Goal: Information Seeking & Learning: Learn about a topic

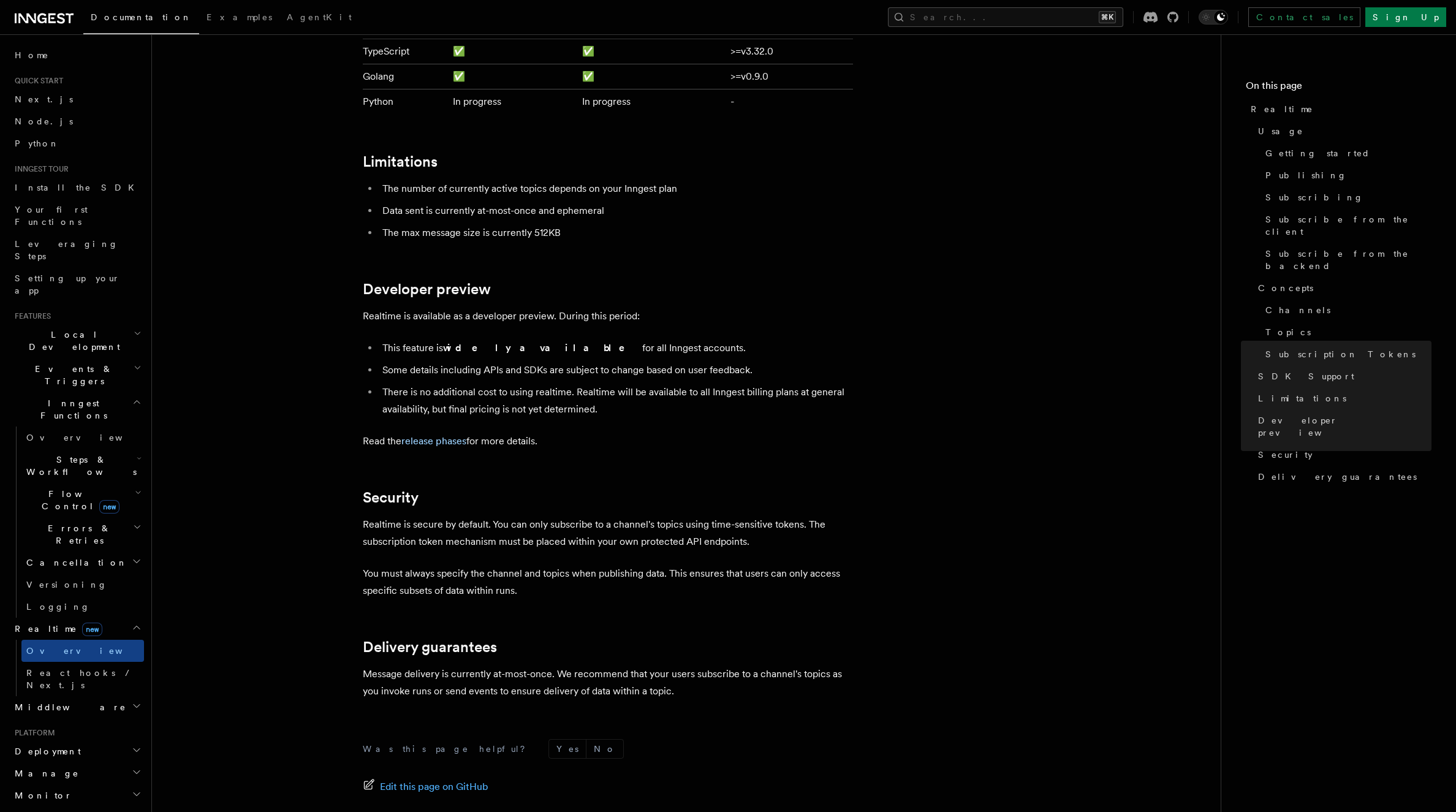
scroll to position [3756, 0]
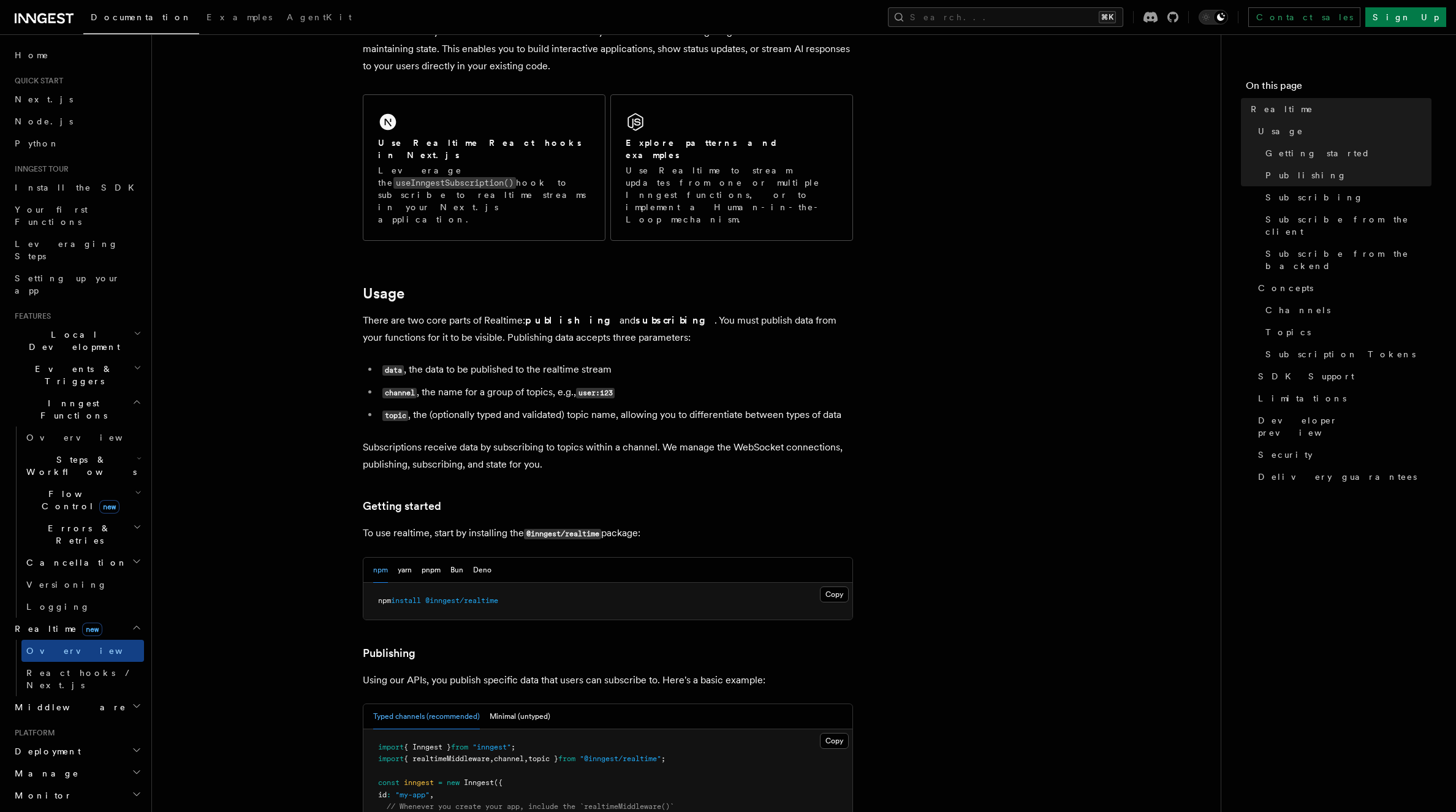
scroll to position [0, 0]
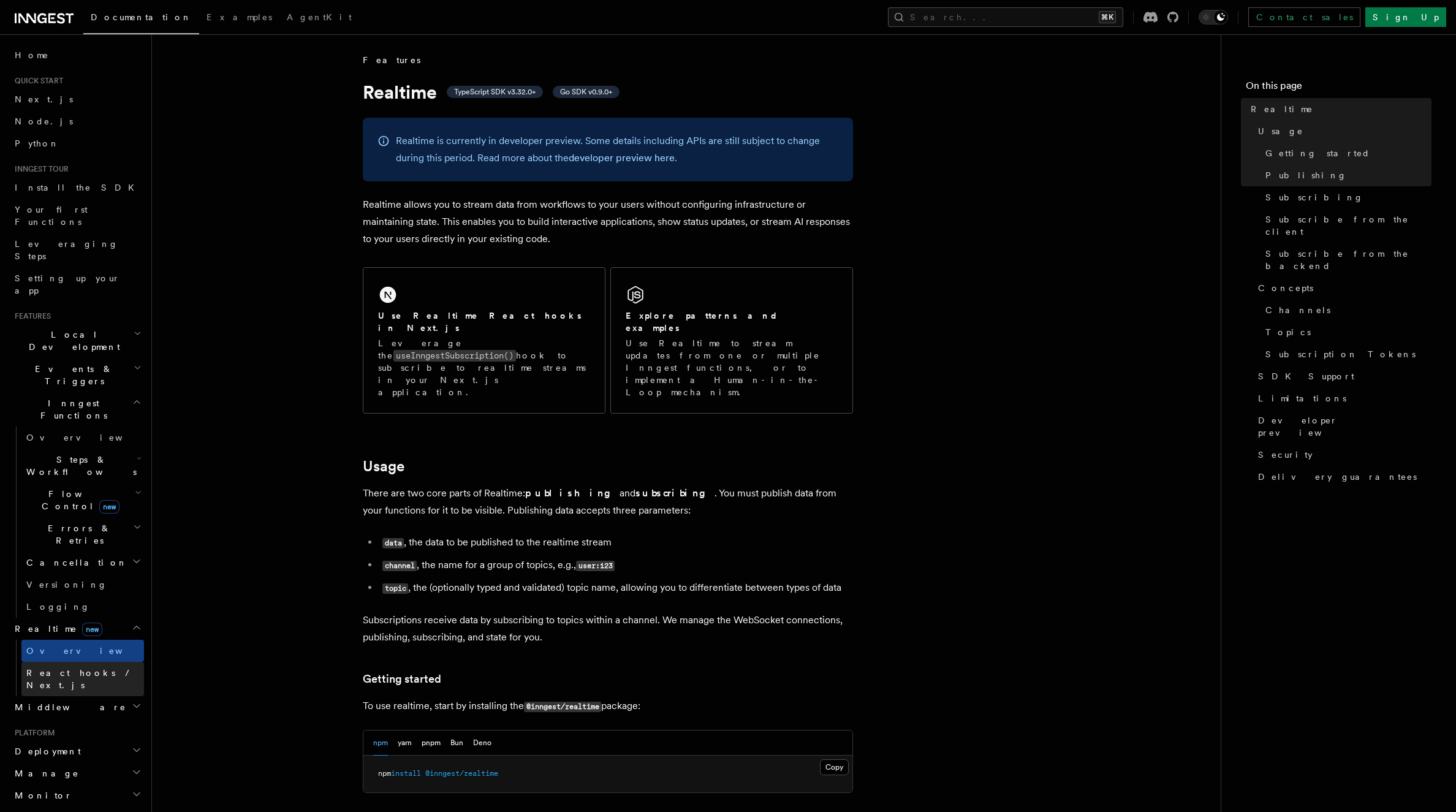
click at [83, 668] on span "React hooks / Next.js" at bounding box center [80, 678] width 109 height 22
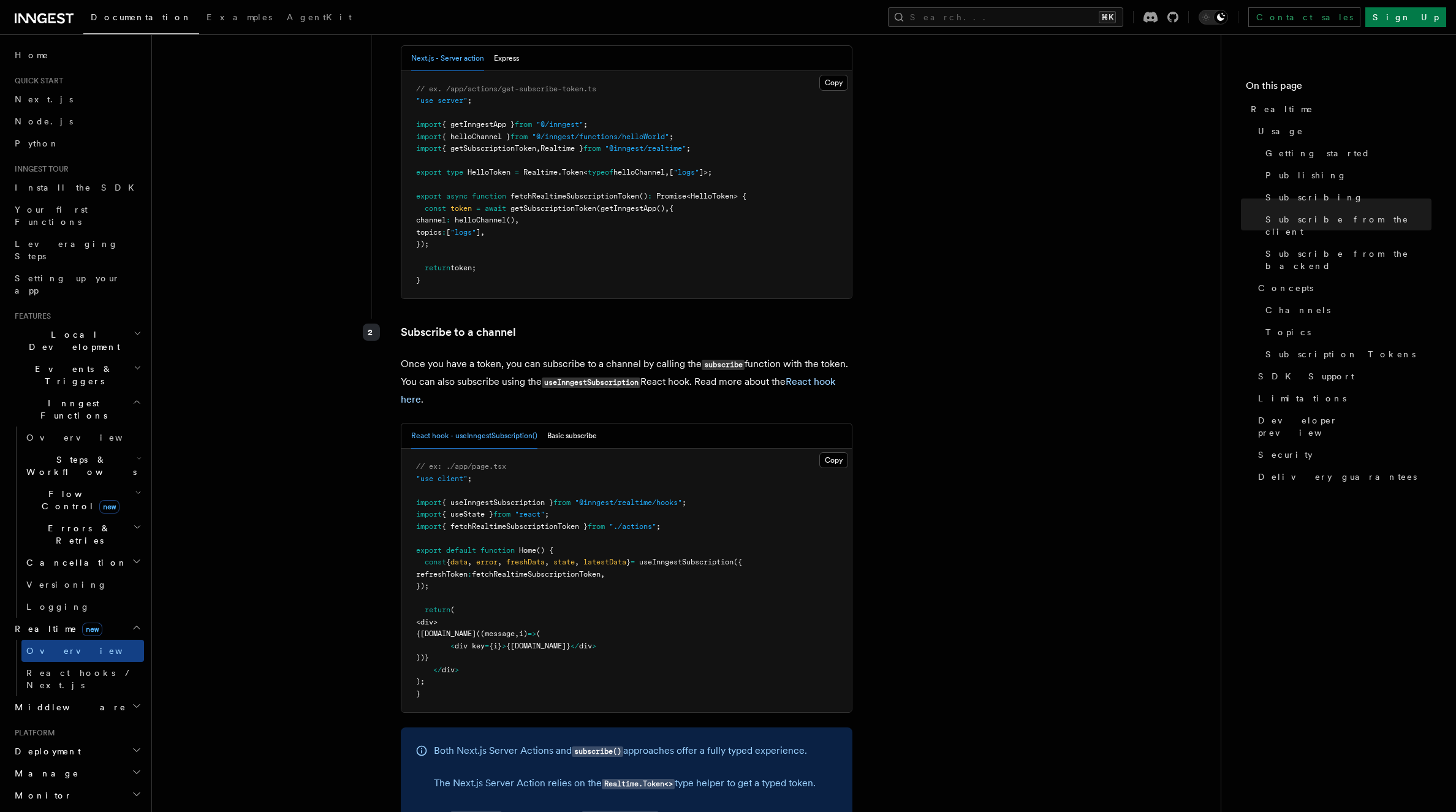
scroll to position [1694, 0]
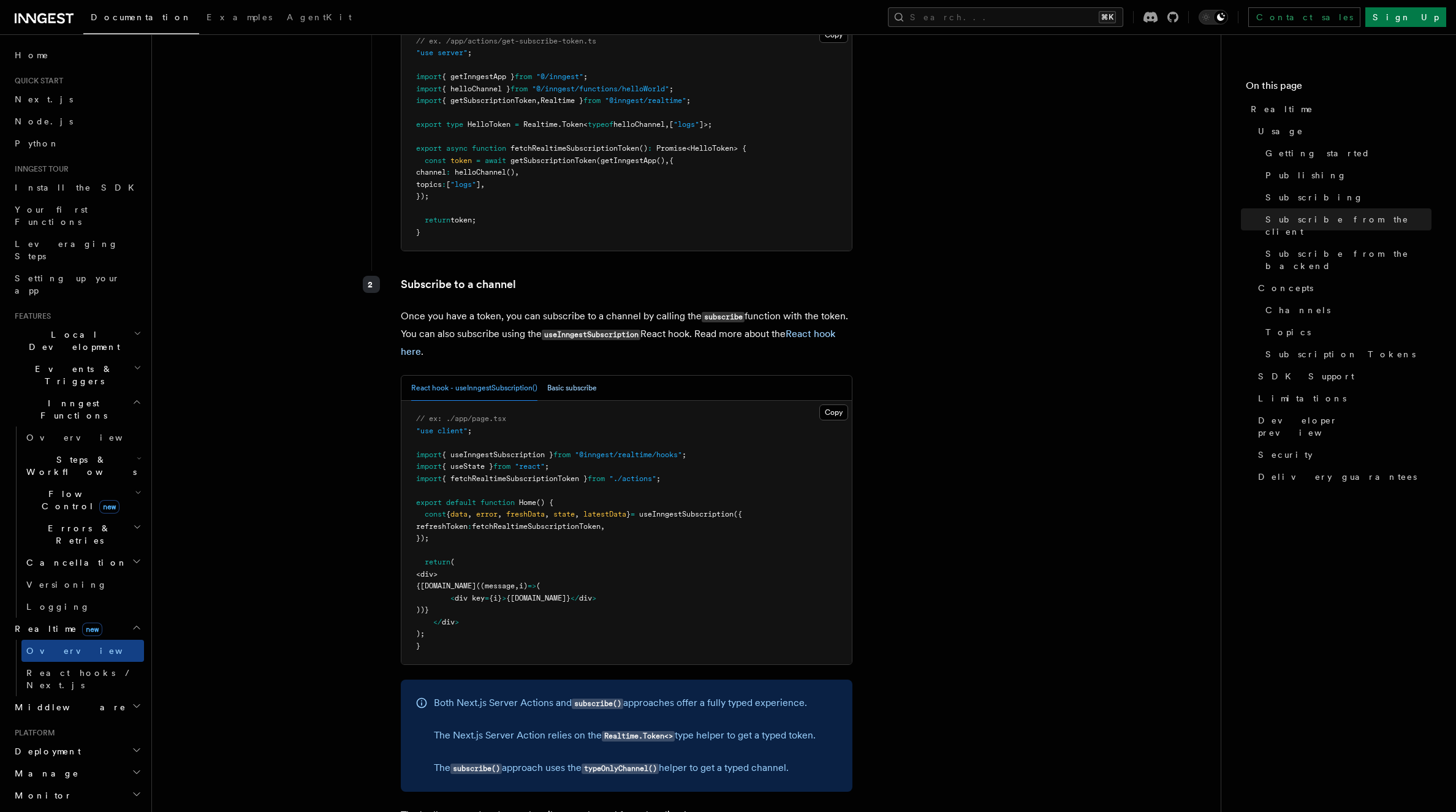
click at [586, 376] on button "Basic subscribe" at bounding box center [572, 388] width 50 height 25
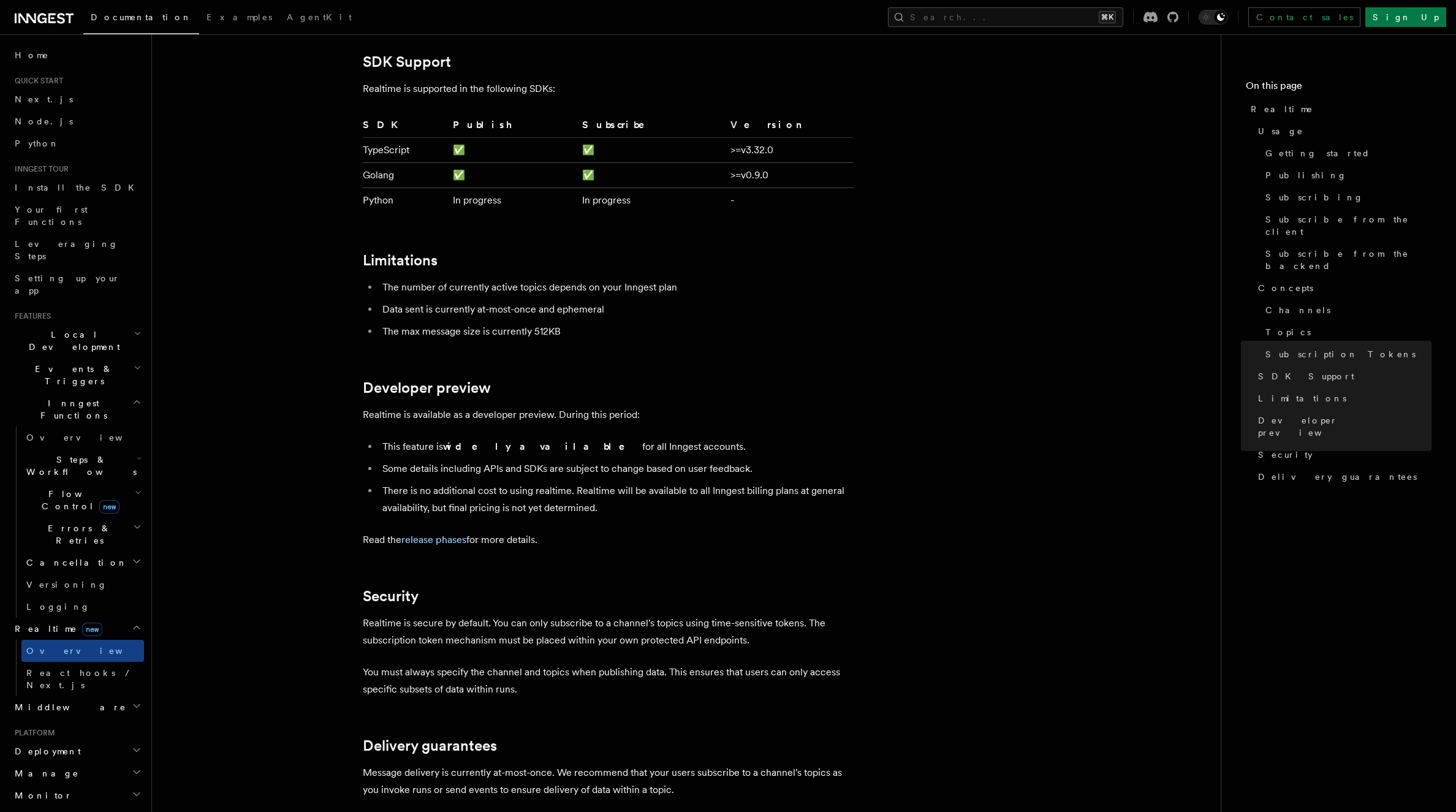
scroll to position [3648, 0]
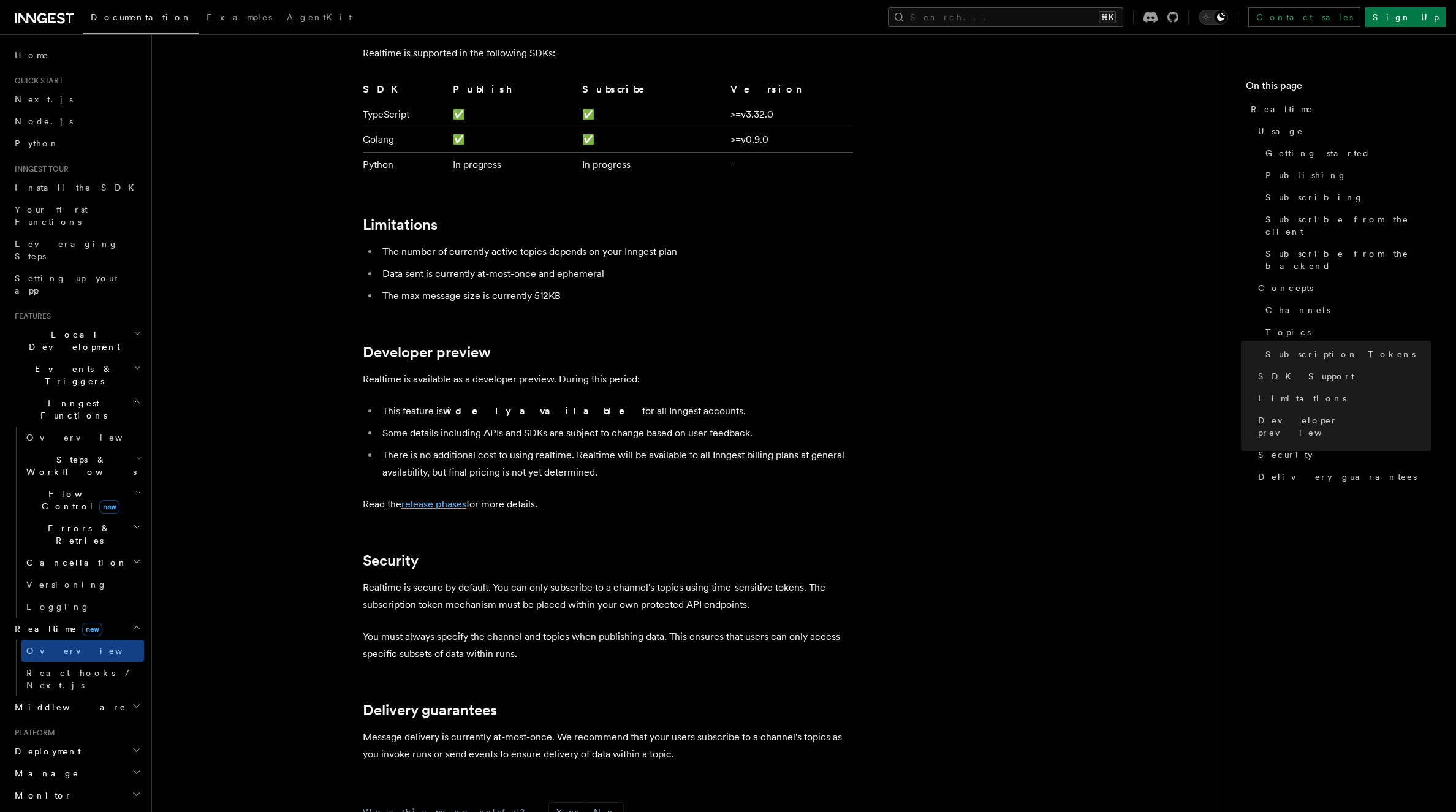
click at [450, 498] on link "release phases" at bounding box center [434, 503] width 65 height 12
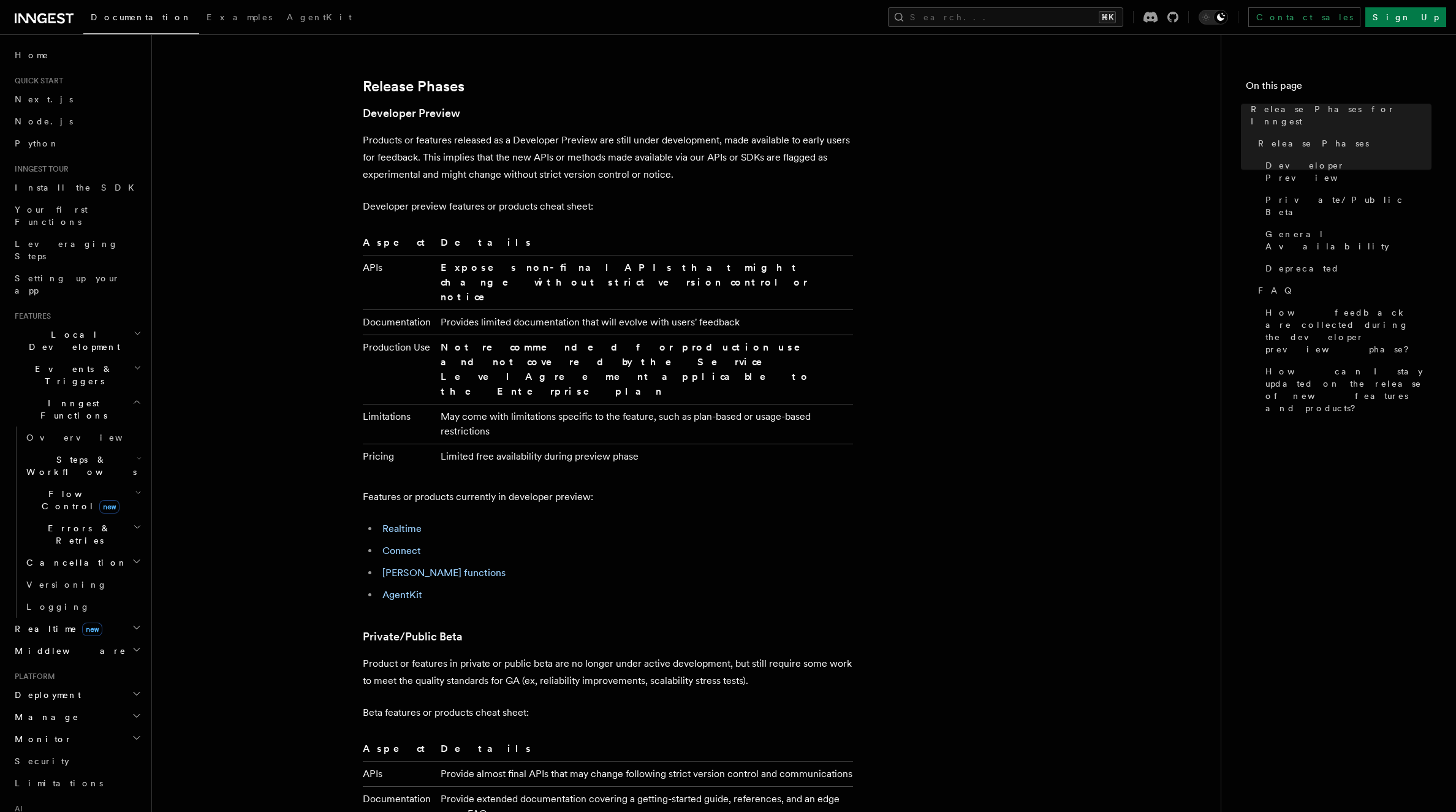
scroll to position [883, 0]
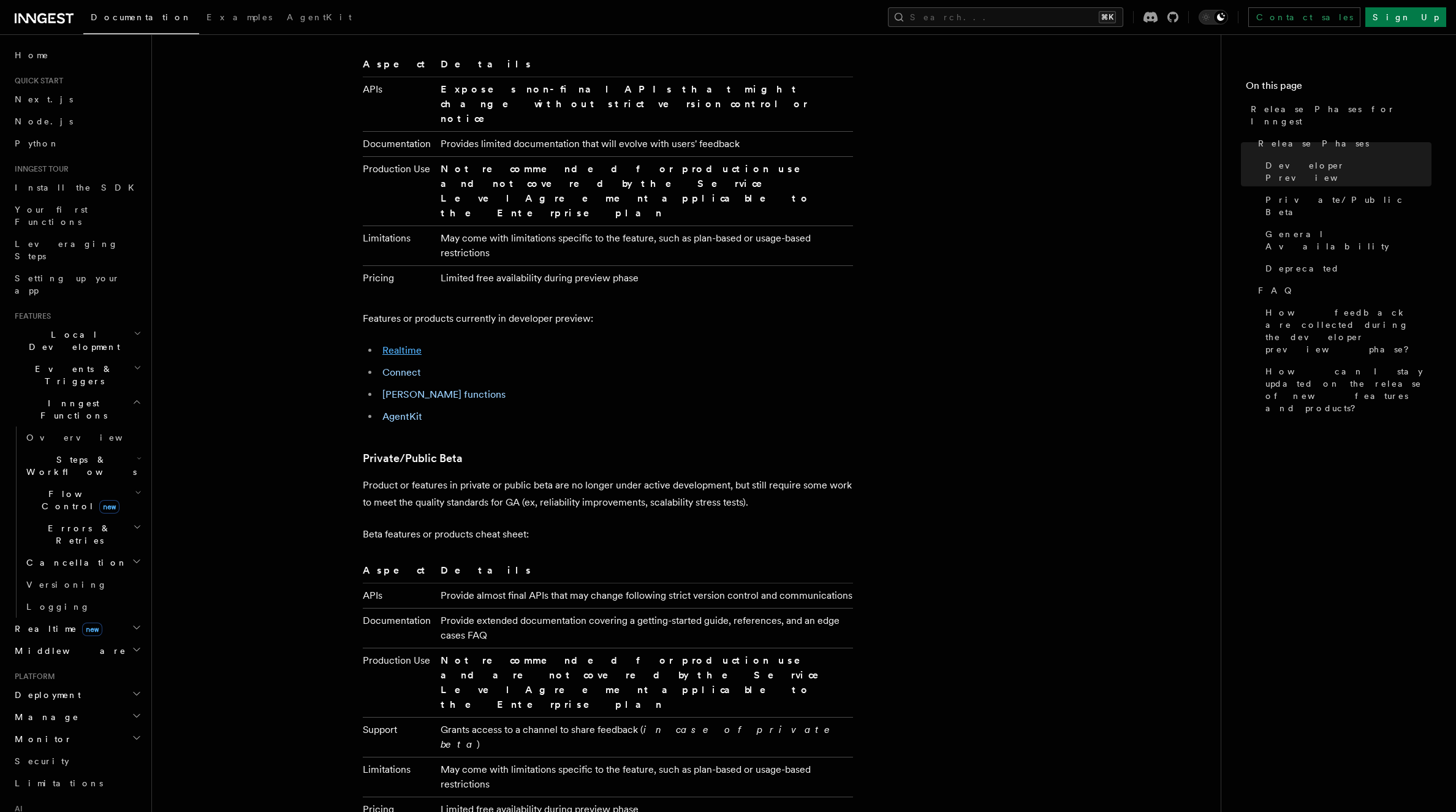
click at [411, 344] on link "Realtime" at bounding box center [402, 350] width 39 height 12
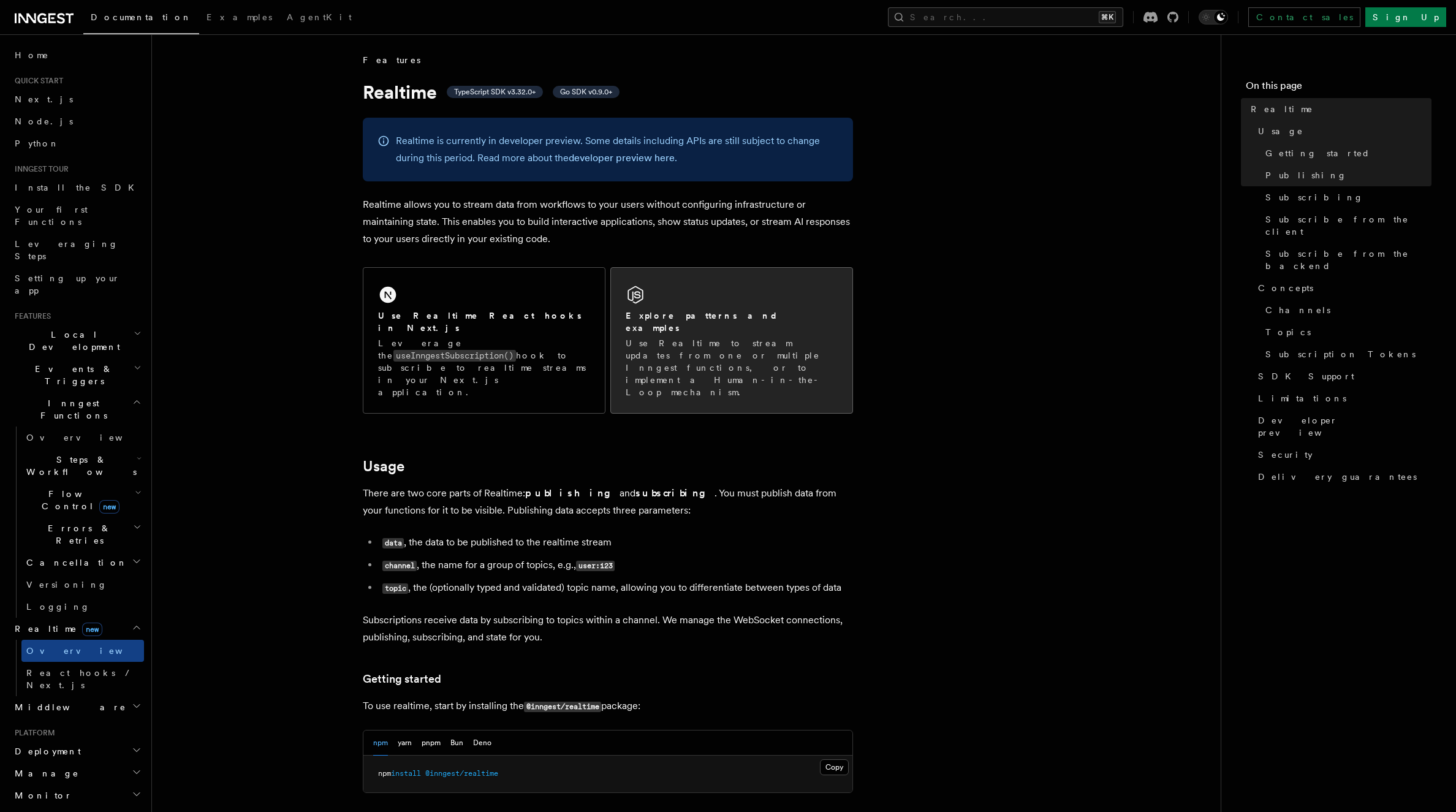
click at [718, 313] on h2 "Explore patterns and examples" at bounding box center [732, 322] width 212 height 25
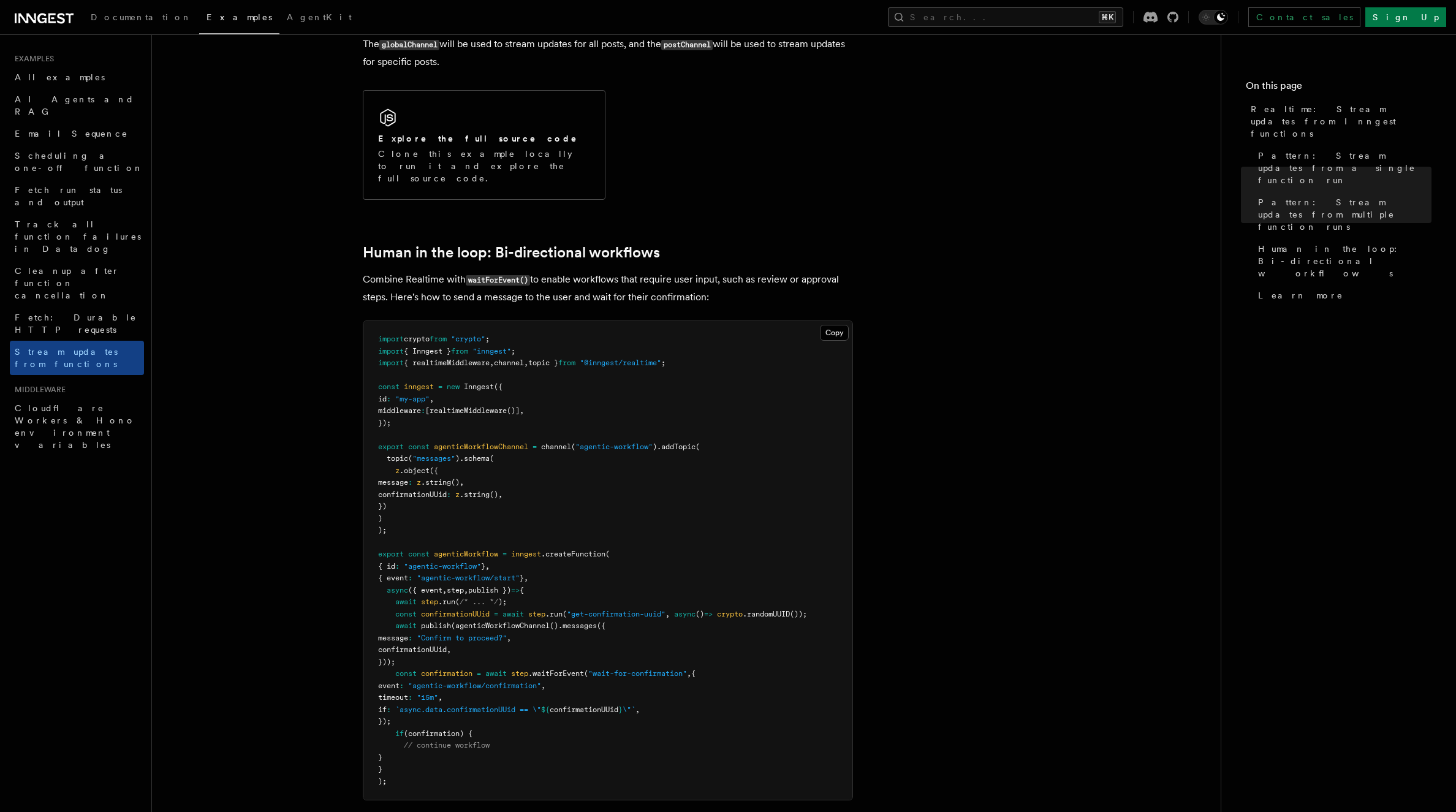
scroll to position [2499, 0]
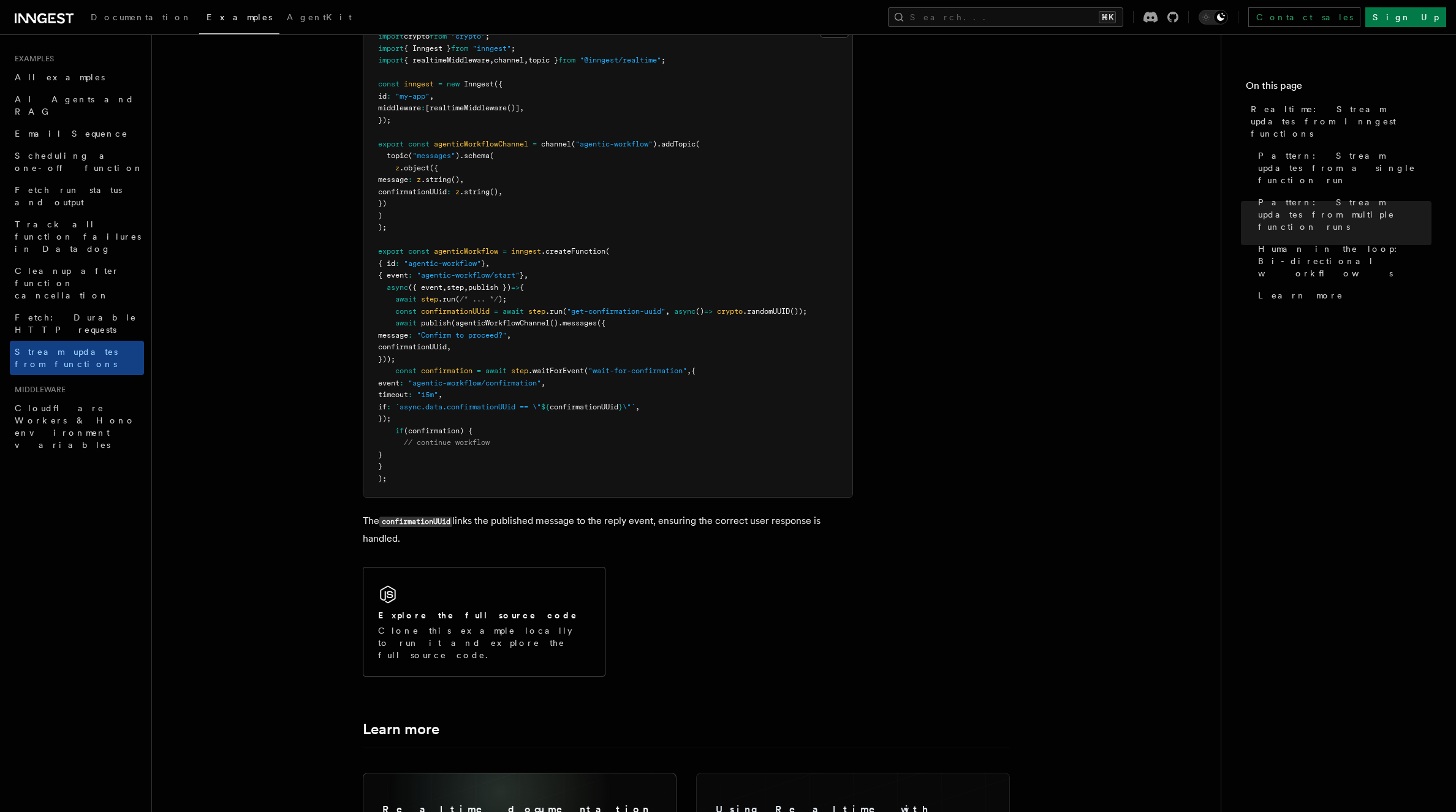
click at [500, 782] on div "Realtime documentation Learn more about streaming updates and real-time workflo…" at bounding box center [519, 824] width 295 height 83
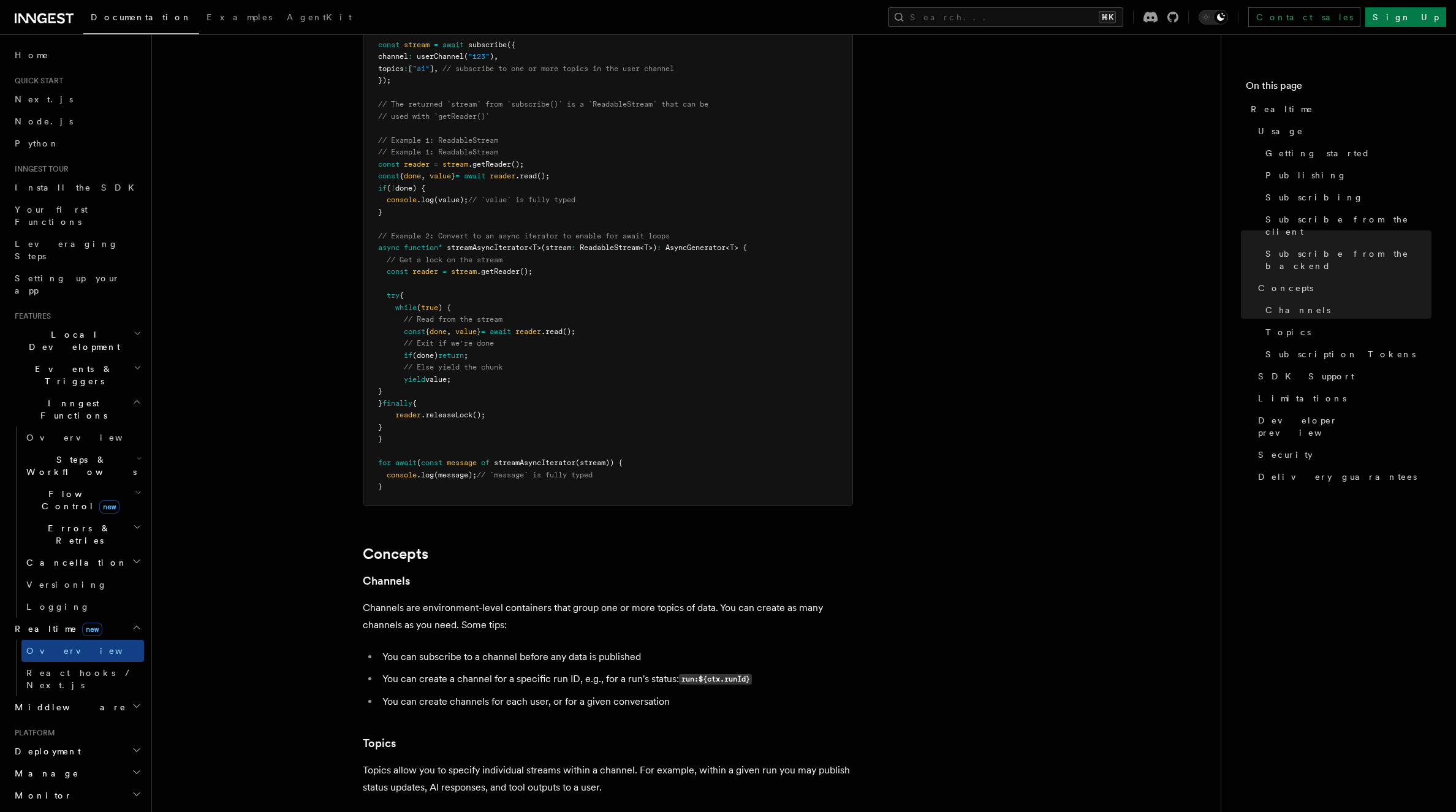
scroll to position [2660, 0]
click at [664, 730] on h3 "Topics" at bounding box center [607, 738] width 490 height 17
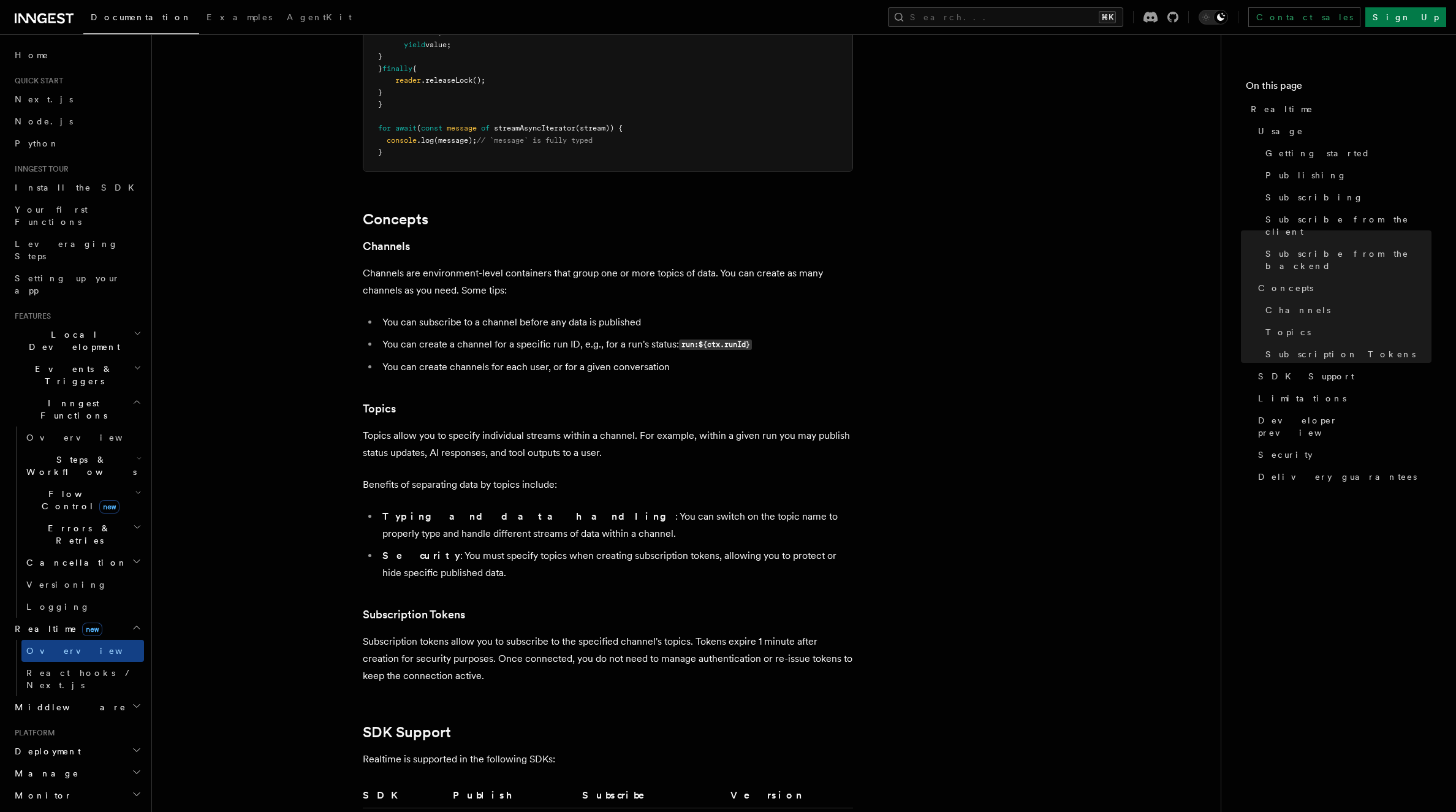
scroll to position [3264, 0]
